Goal: Information Seeking & Learning: Learn about a topic

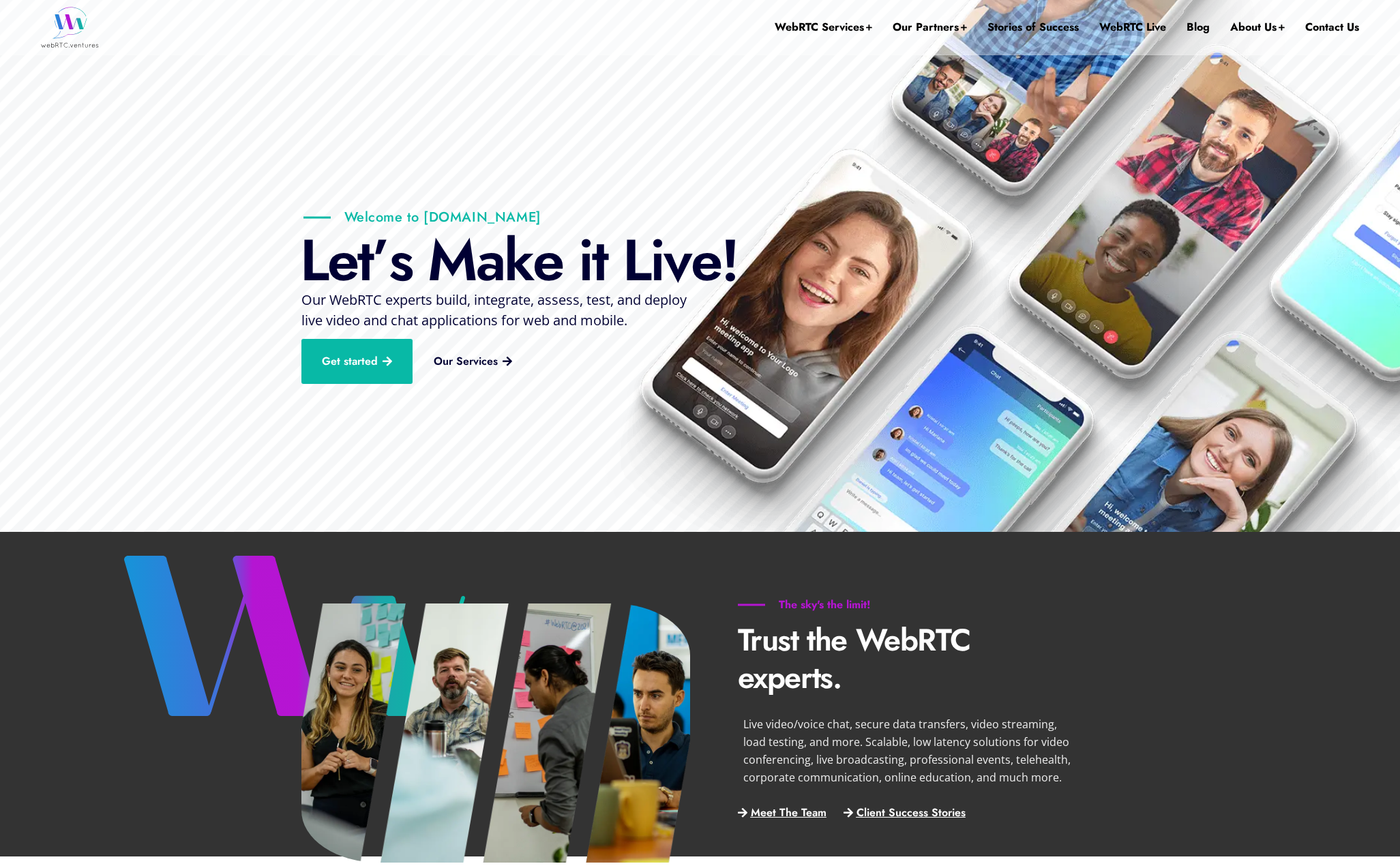
drag, startPoint x: 426, startPoint y: 215, endPoint x: 546, endPoint y: 216, distance: 120.0
click at [546, 216] on rs-slide "Welcome to WebRTC.Ventures L e t ’ s M a k e i t L i v e ! Get started Our Serv…" at bounding box center [700, 266] width 1400 height 532
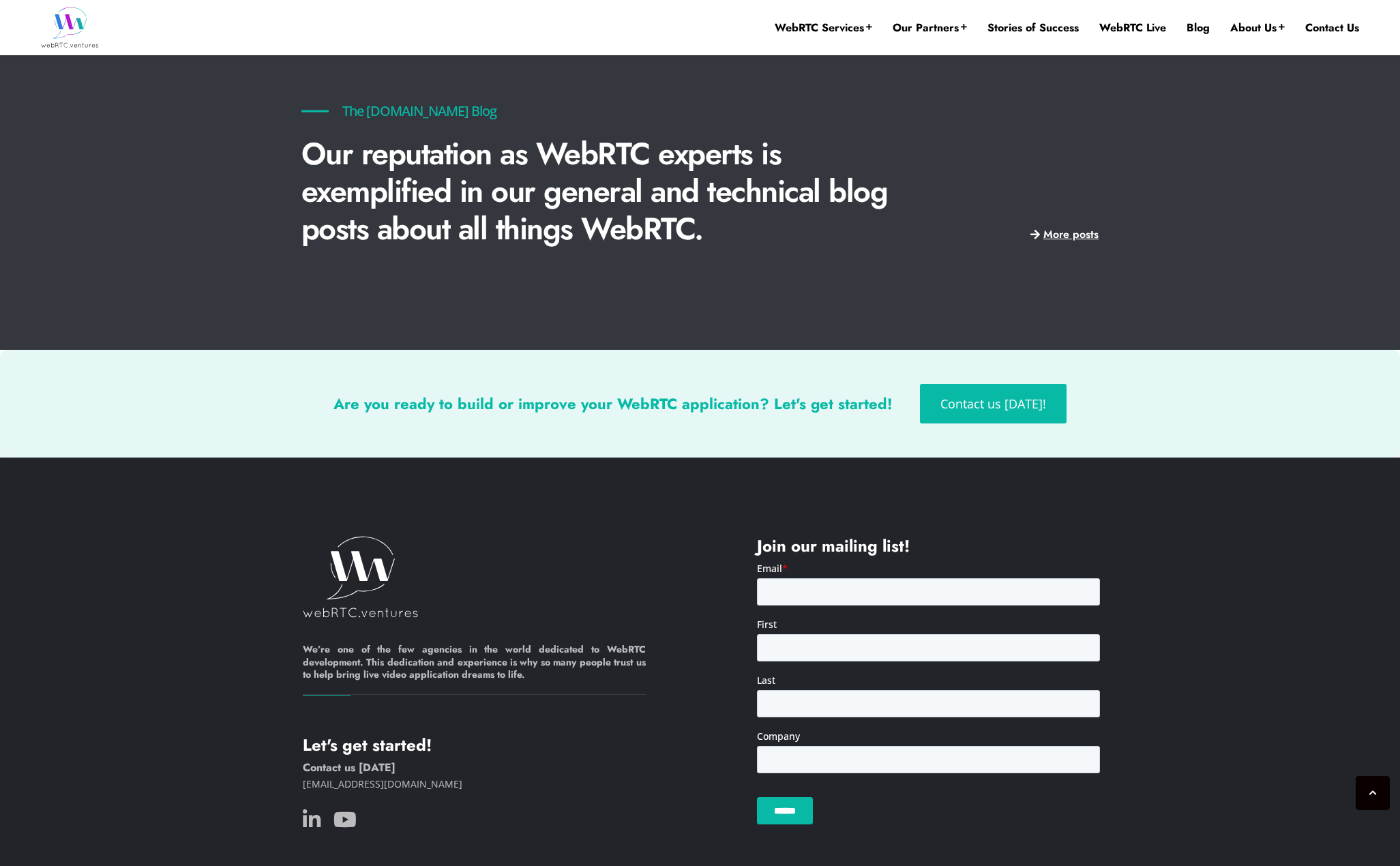
scroll to position [3010, 0]
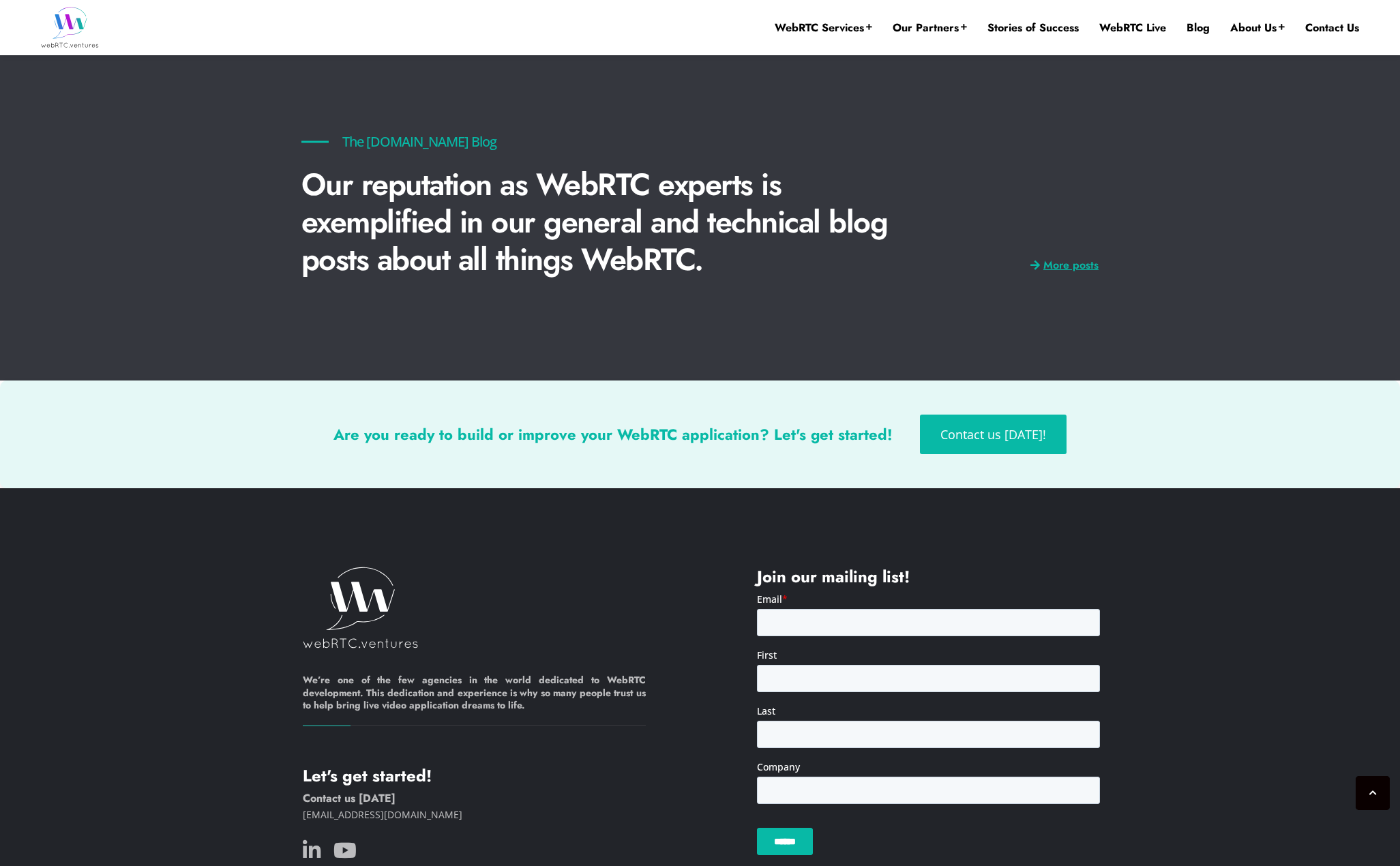
click at [1069, 269] on span "More posts" at bounding box center [1071, 266] width 55 height 12
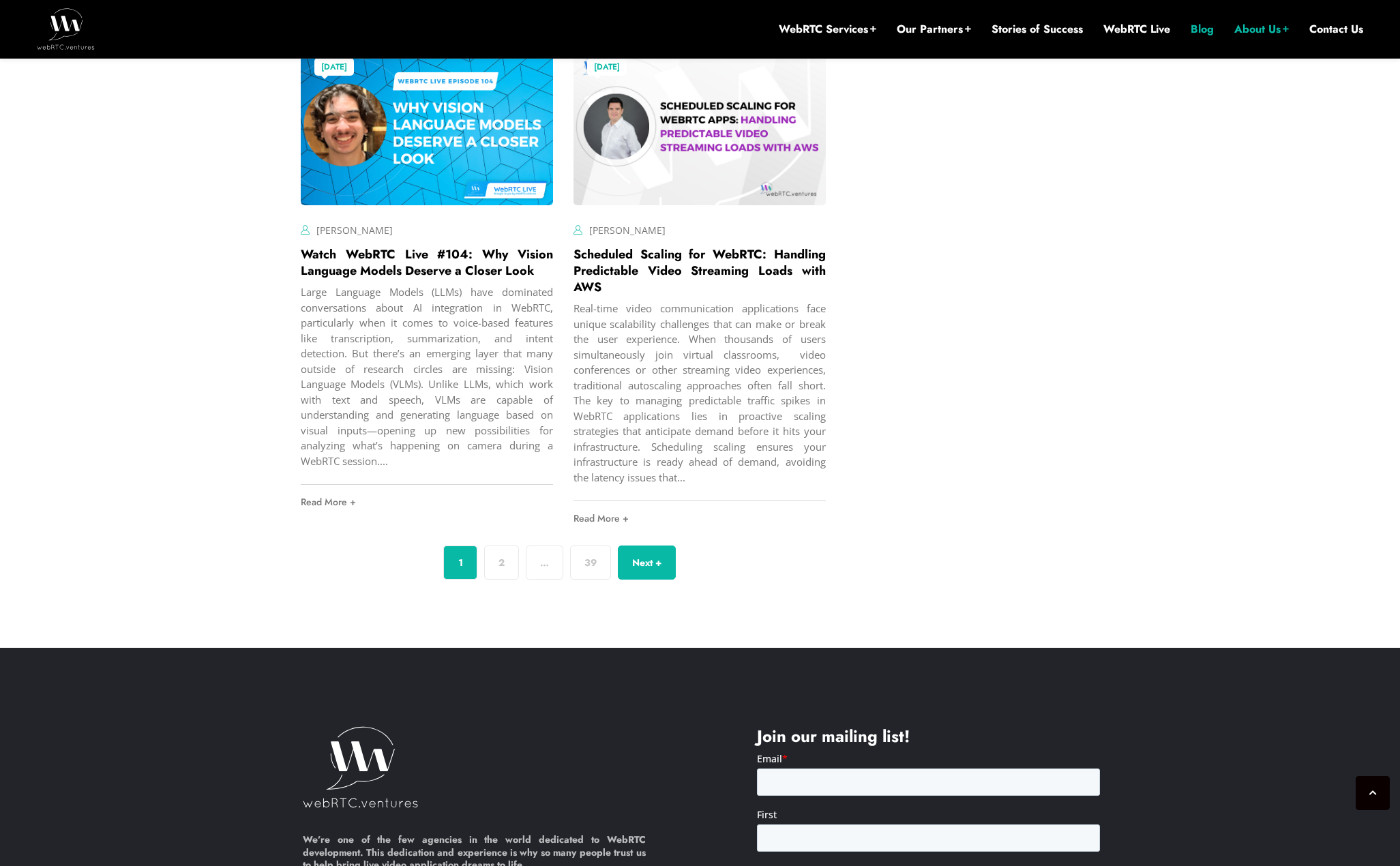
scroll to position [4990, 0]
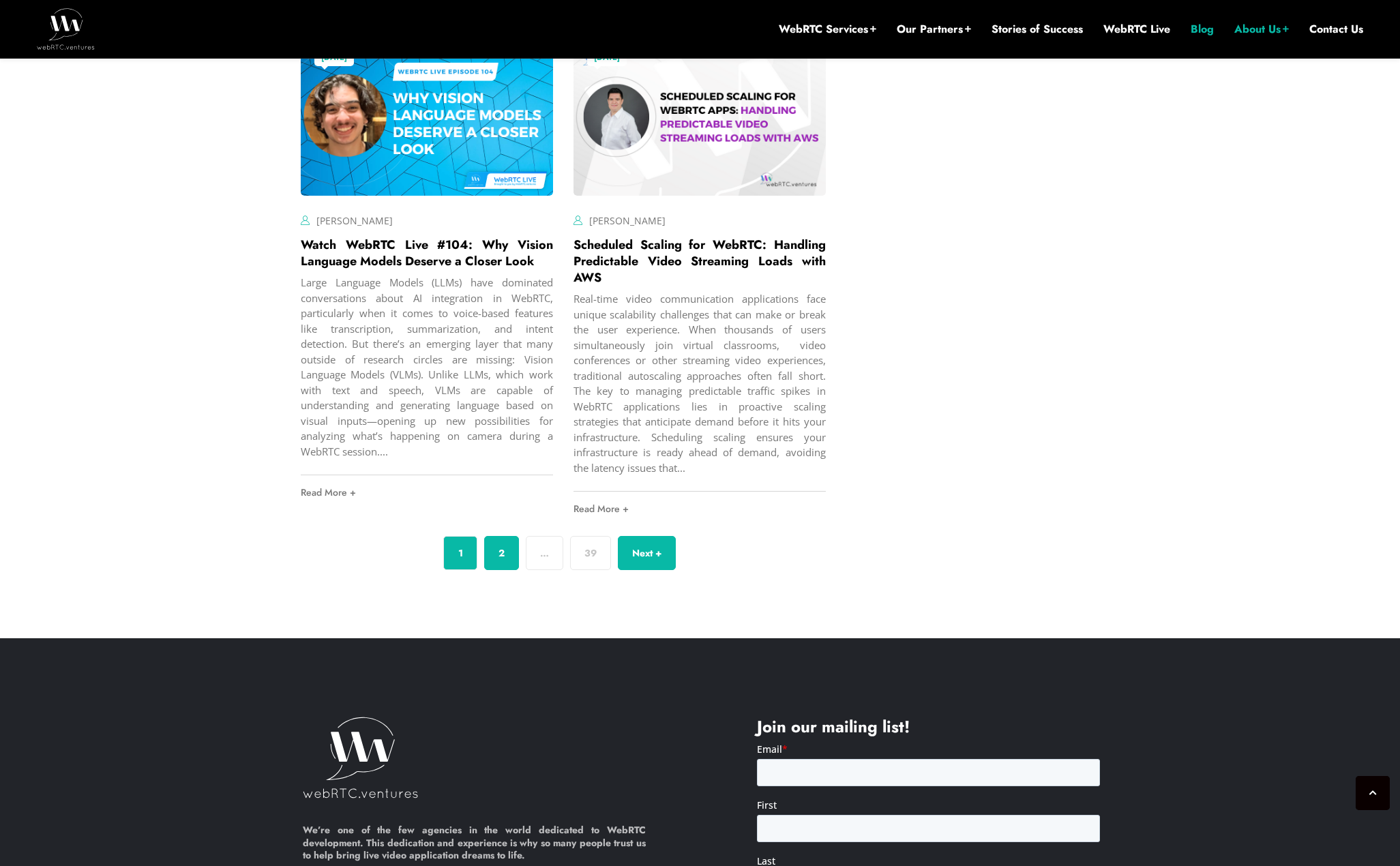
click at [498, 570] on link "2" at bounding box center [501, 553] width 35 height 34
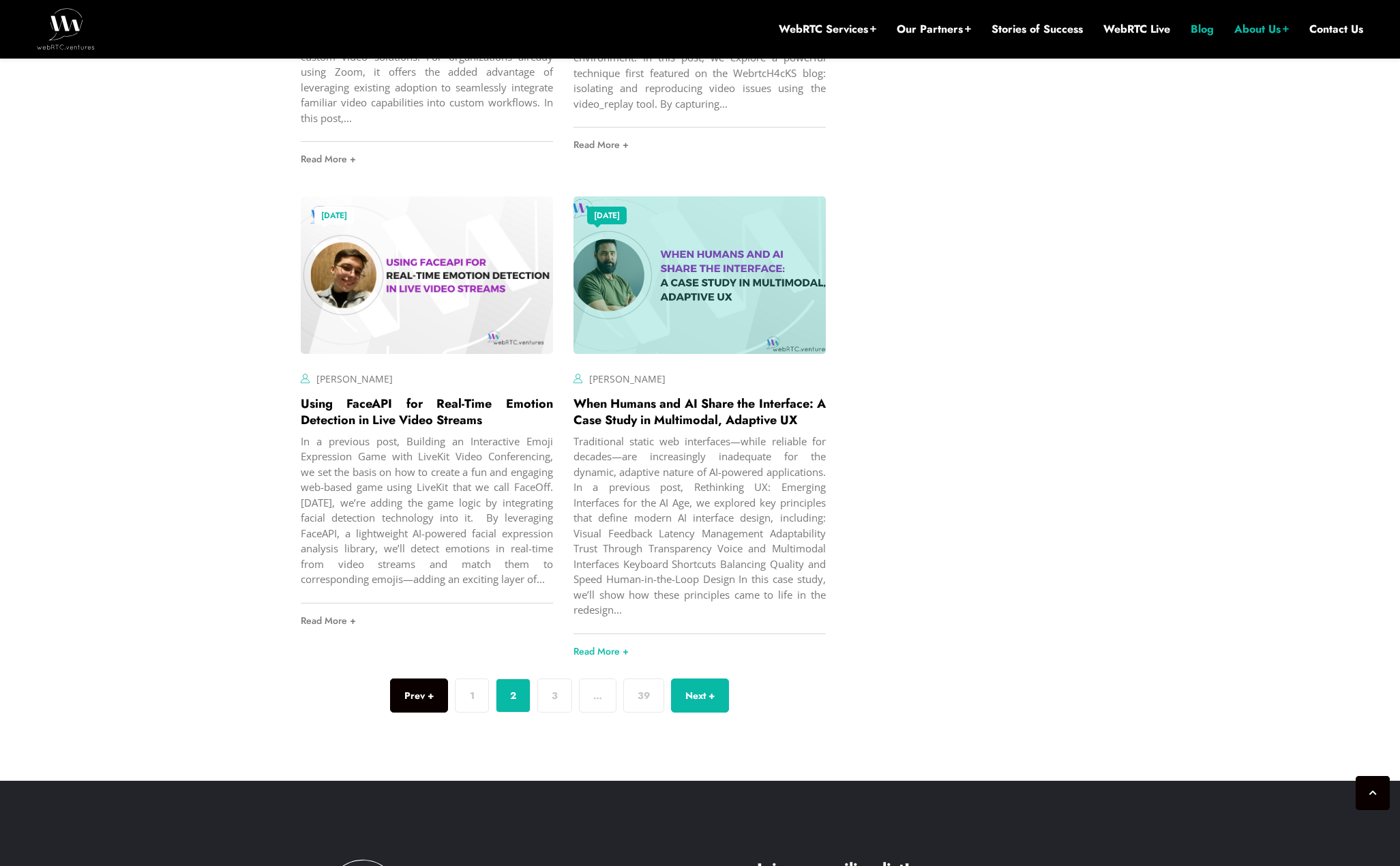
scroll to position [4844, 0]
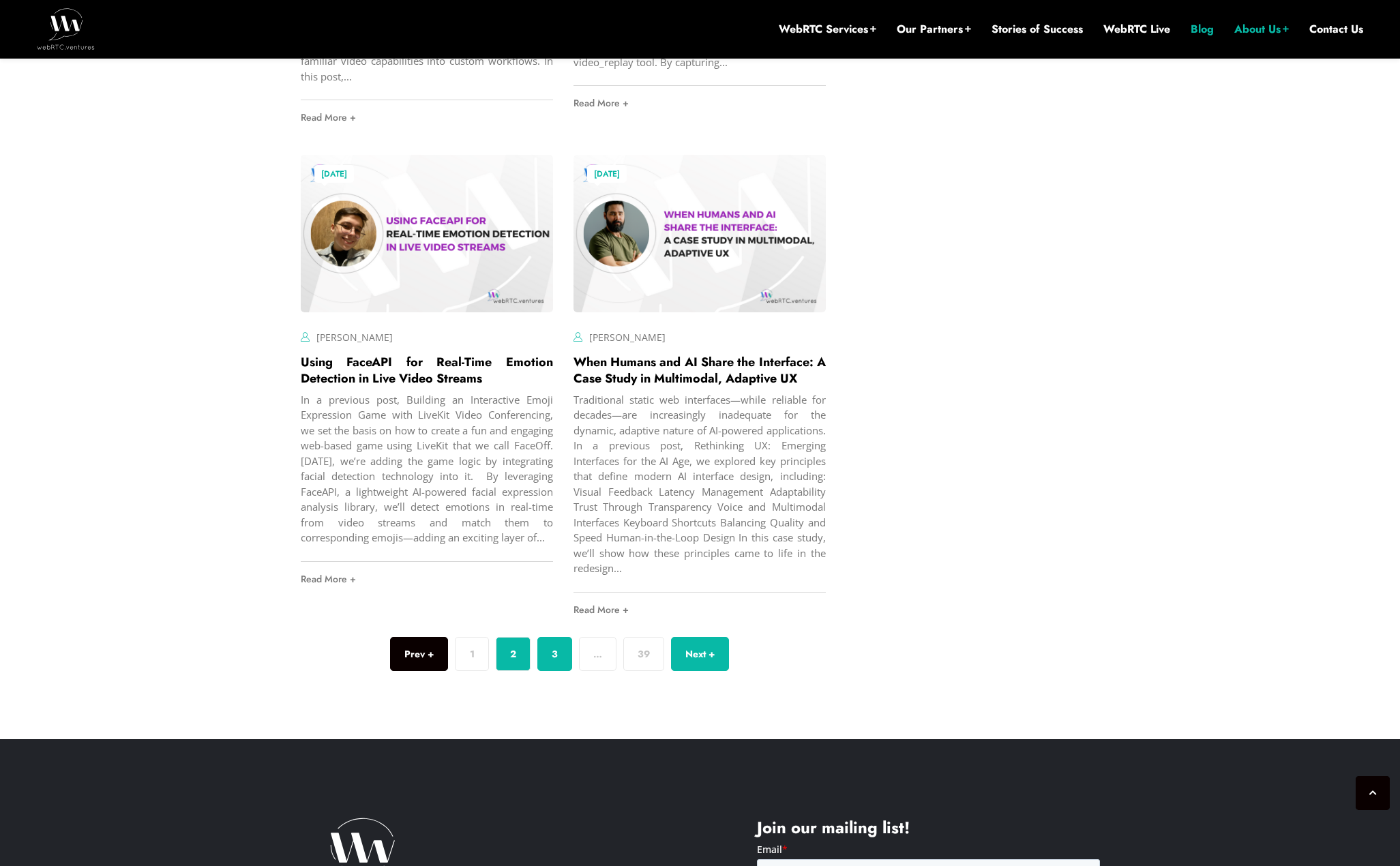
click at [546, 668] on link "3" at bounding box center [555, 654] width 35 height 34
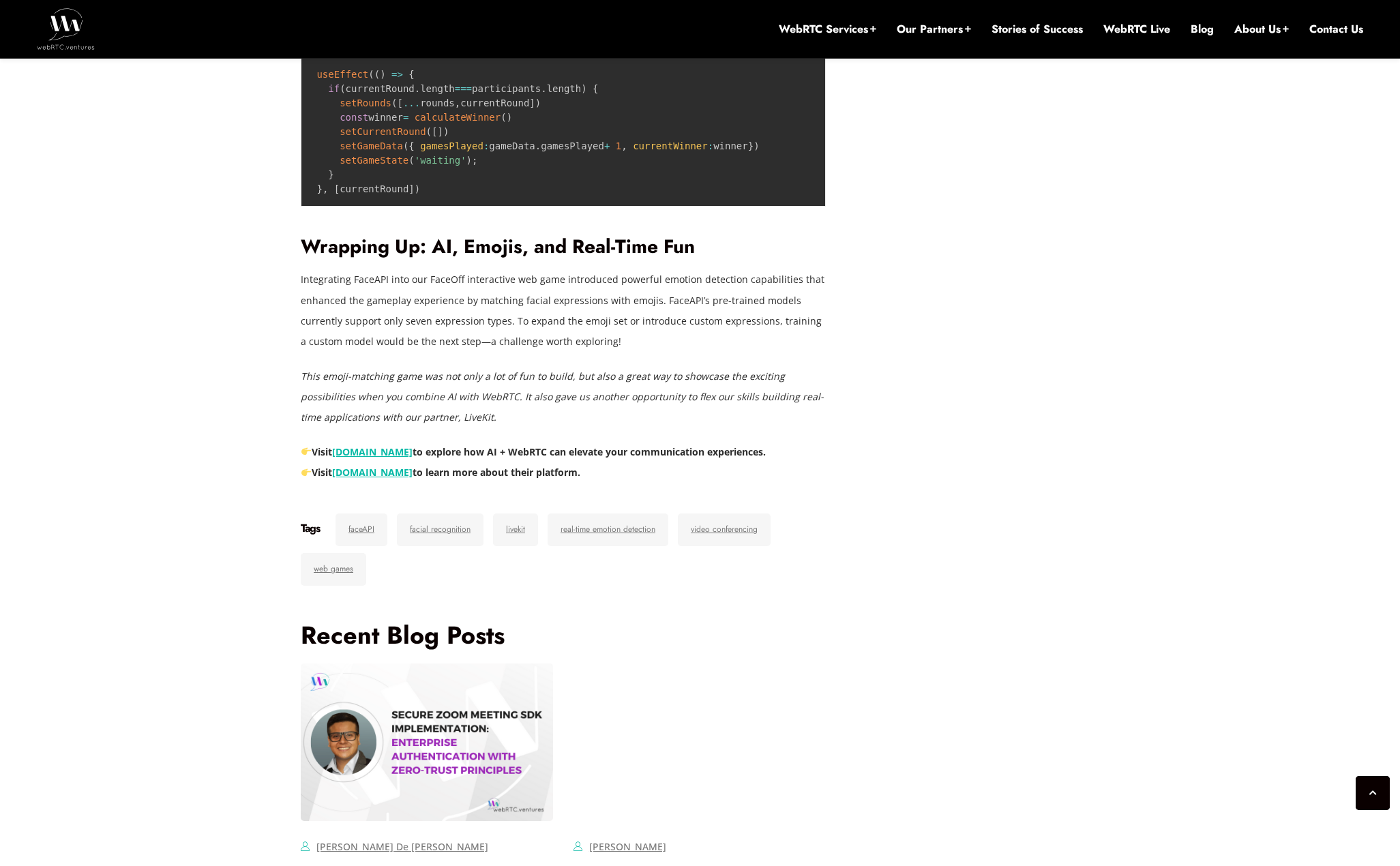
scroll to position [5780, 0]
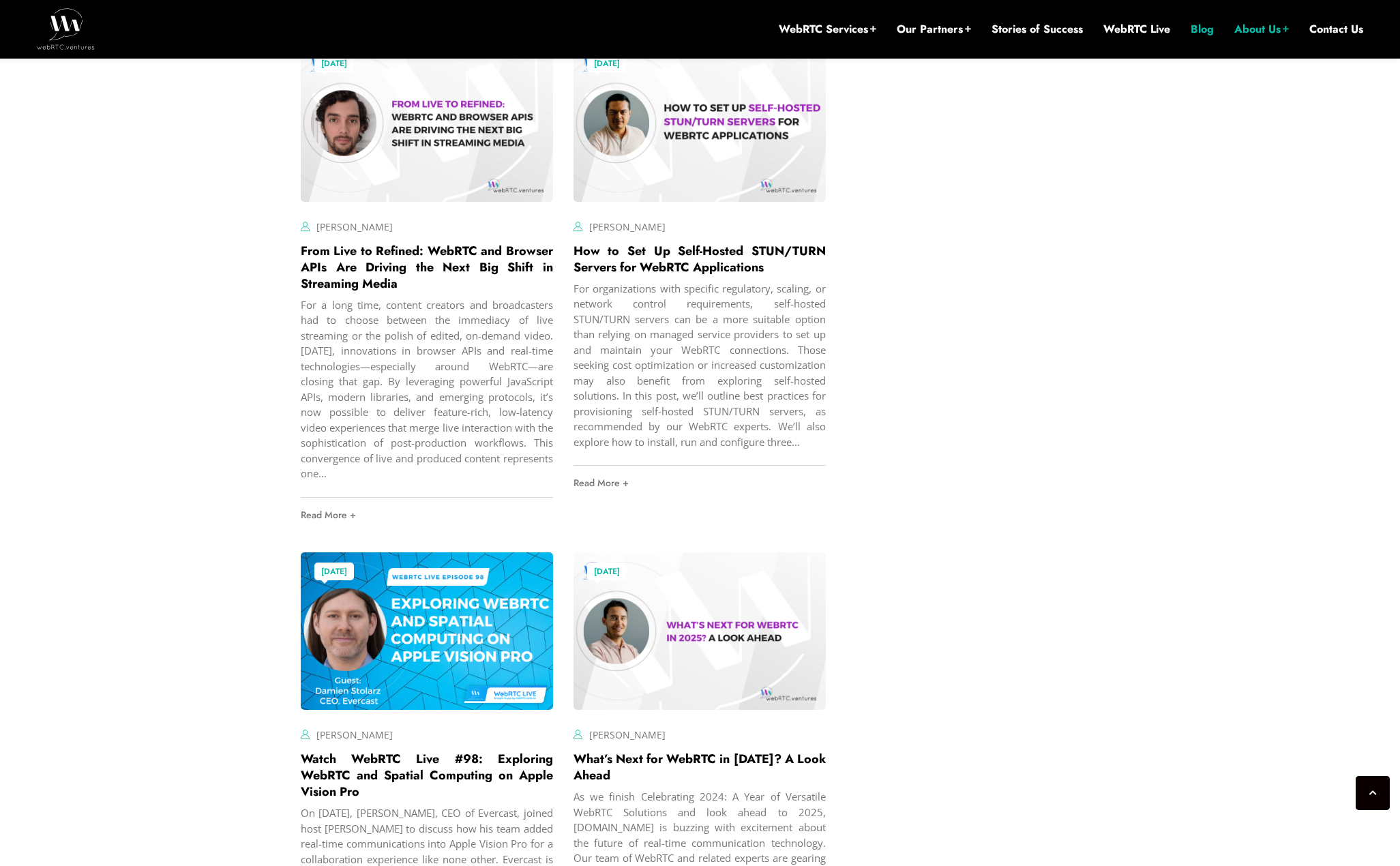
scroll to position [4737, 0]
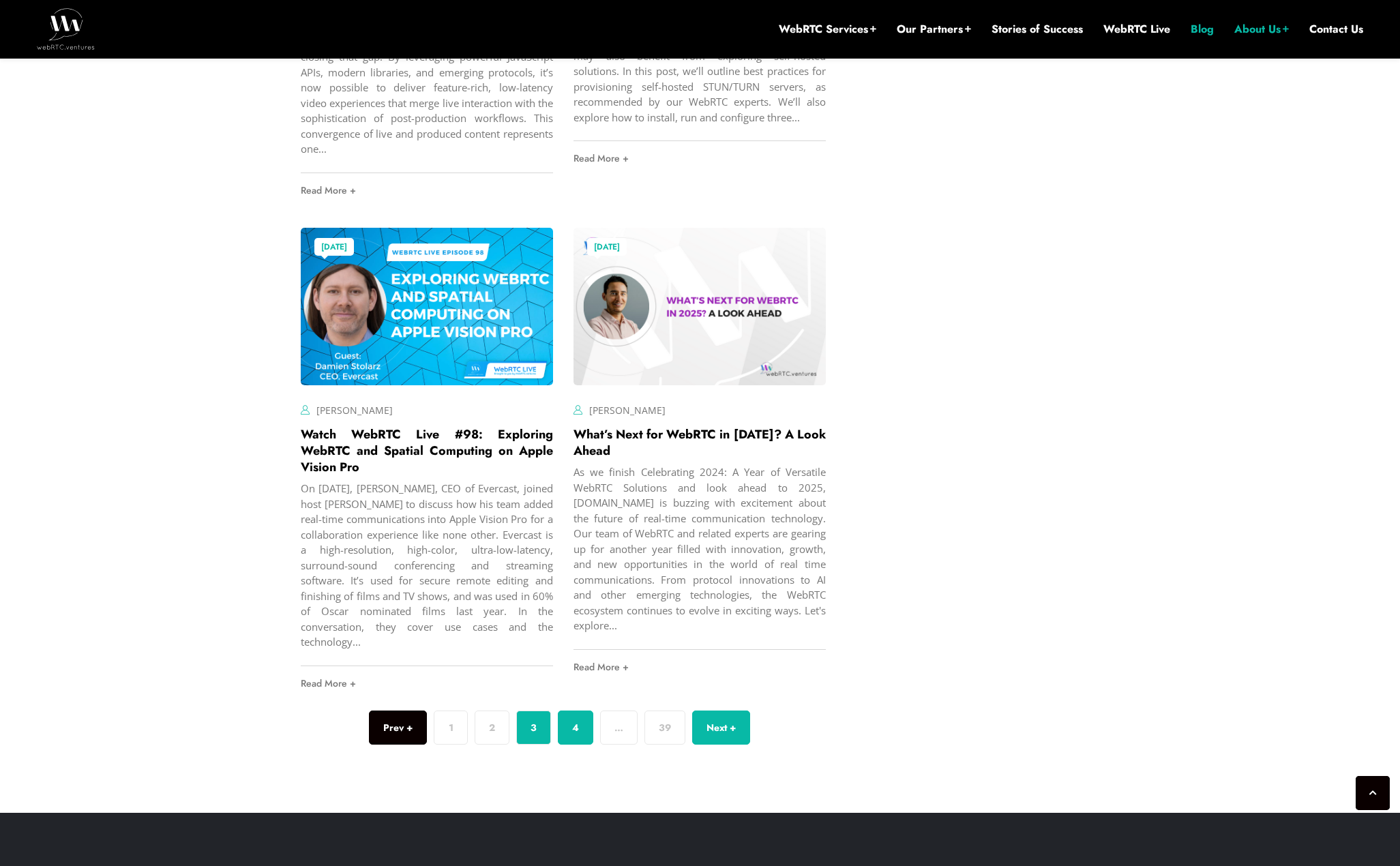
click at [570, 719] on link "4" at bounding box center [575, 727] width 36 height 34
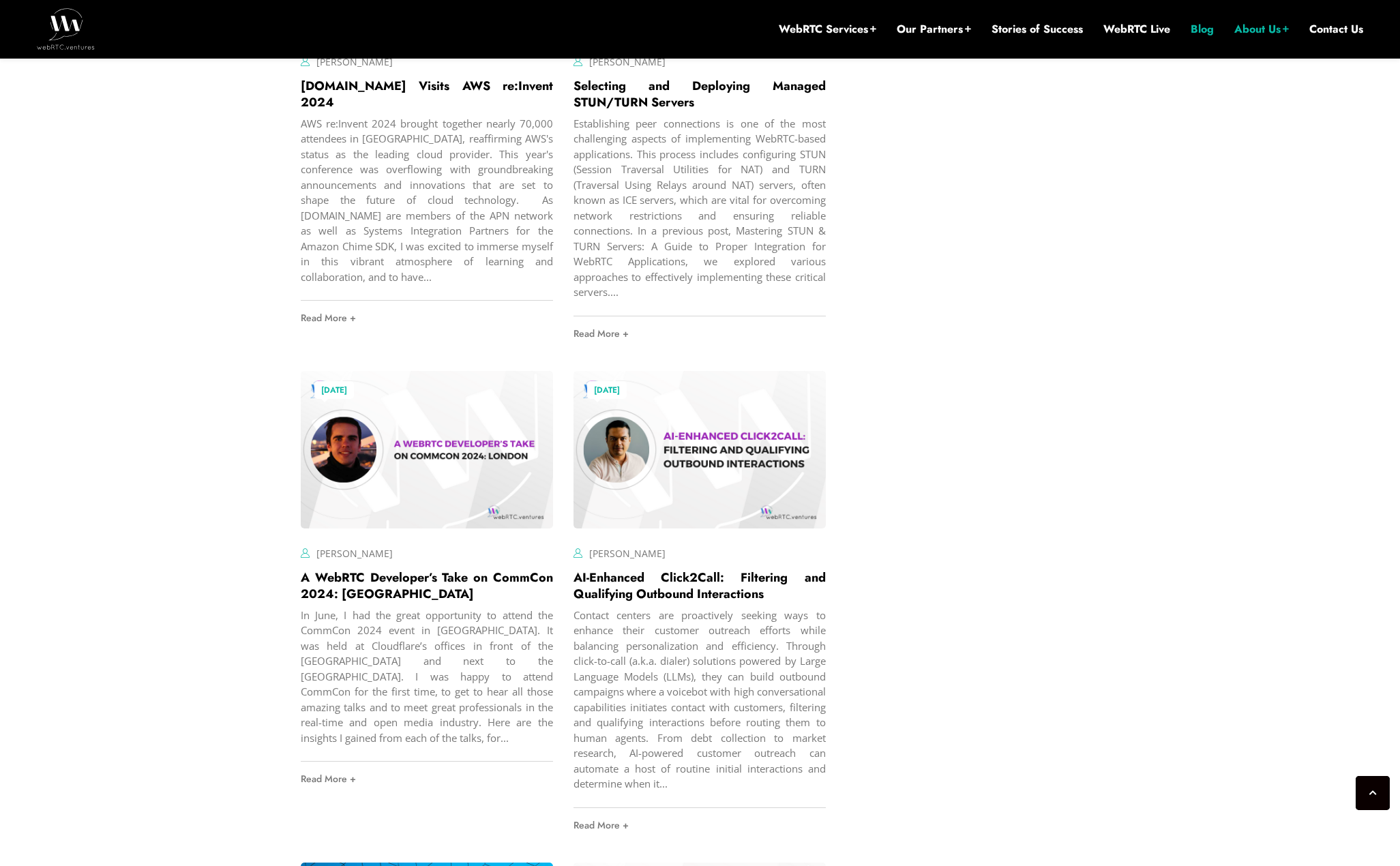
scroll to position [2954, 0]
